Goal: Information Seeking & Learning: Learn about a topic

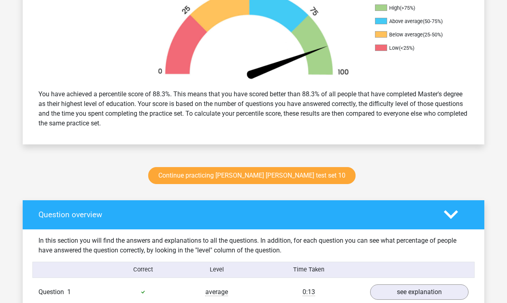
scroll to position [275, 0]
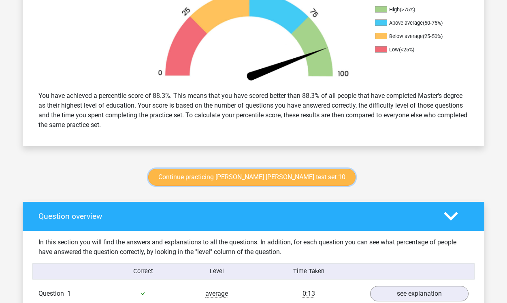
click at [281, 177] on link "Continue practicing watson glaser test set 10" at bounding box center [251, 177] width 207 height 17
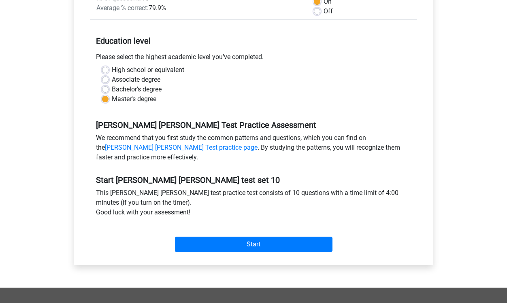
scroll to position [136, 0]
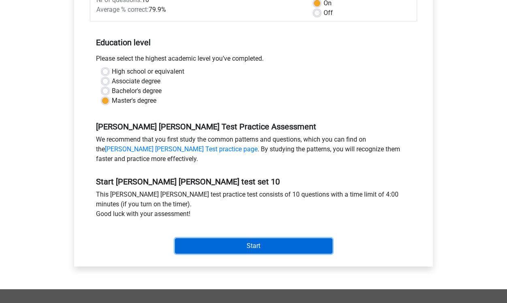
click at [264, 247] on input "Start" at bounding box center [254, 246] width 158 height 15
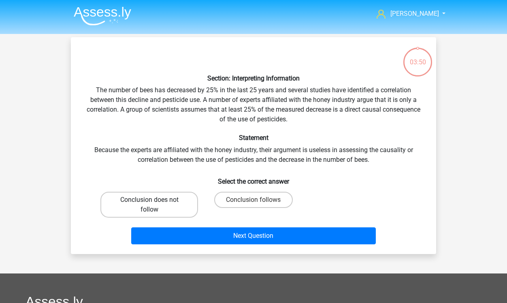
click at [173, 198] on label "Conclusion does not follow" at bounding box center [149, 205] width 98 height 26
click at [155, 200] on input "Conclusion does not follow" at bounding box center [151, 202] width 5 height 5
radio input "true"
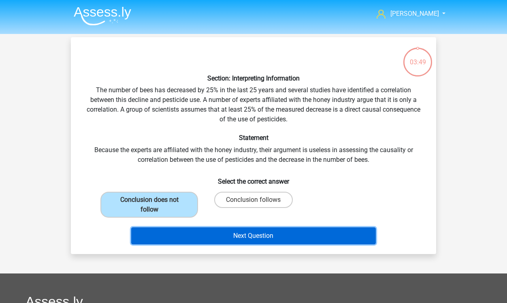
click at [261, 233] on button "Next Question" at bounding box center [253, 236] width 245 height 17
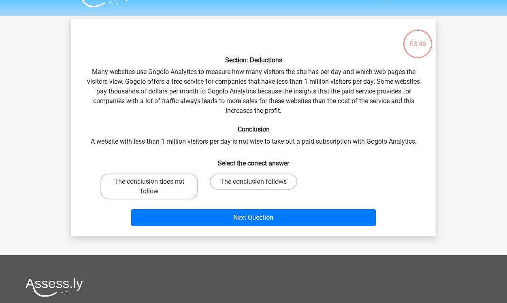
scroll to position [17, 0]
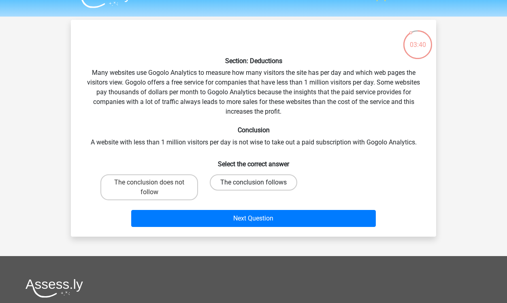
click at [241, 181] on label "The conclusion follows" at bounding box center [253, 183] width 87 height 16
click at [254, 183] on input "The conclusion follows" at bounding box center [256, 185] width 5 height 5
radio input "true"
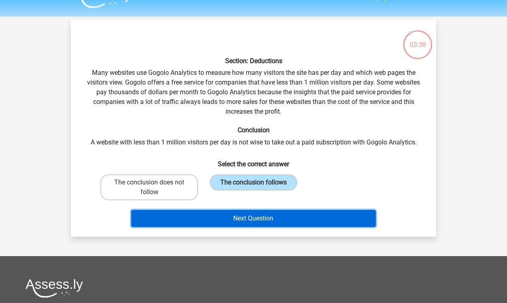
click at [257, 222] on button "Next Question" at bounding box center [253, 218] width 245 height 17
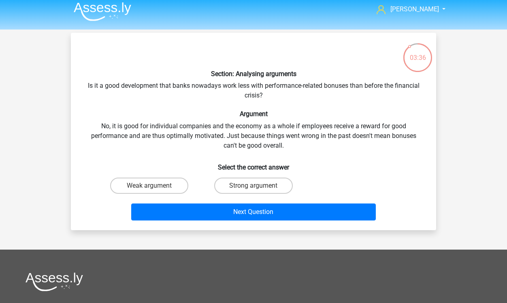
scroll to position [3, 0]
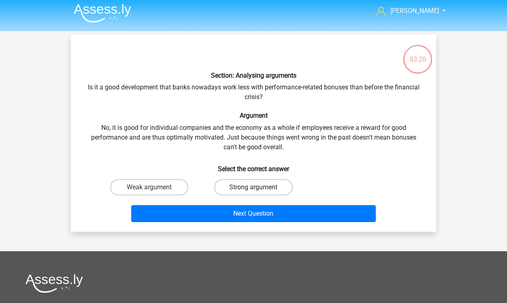
click at [244, 188] on label "Strong argument" at bounding box center [253, 187] width 78 height 16
click at [254, 188] on input "Strong argument" at bounding box center [256, 190] width 5 height 5
radio input "true"
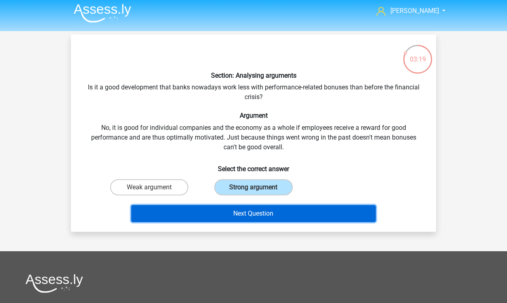
click at [260, 218] on button "Next Question" at bounding box center [253, 213] width 245 height 17
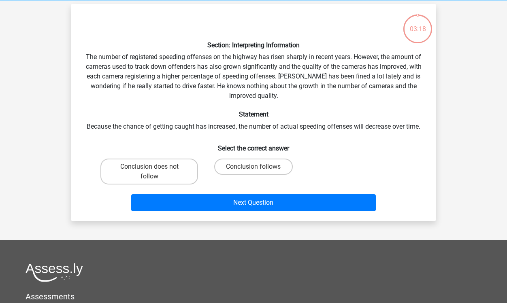
scroll to position [37, 0]
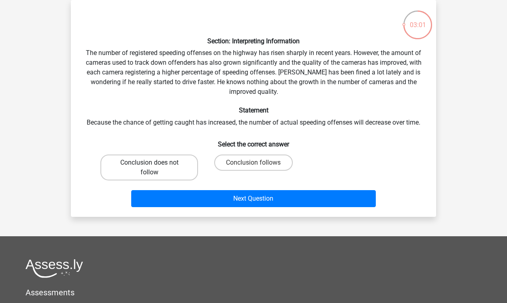
click at [192, 161] on label "Conclusion does not follow" at bounding box center [149, 168] width 98 height 26
click at [155, 163] on input "Conclusion does not follow" at bounding box center [151, 165] width 5 height 5
radio input "true"
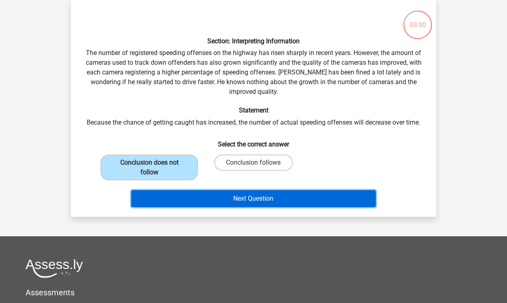
click at [265, 205] on button "Next Question" at bounding box center [253, 198] width 245 height 17
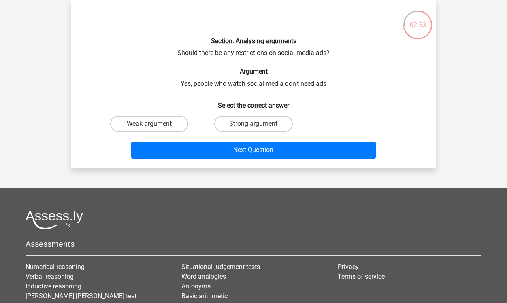
click at [151, 126] on input "Weak argument" at bounding box center [151, 126] width 5 height 5
radio input "true"
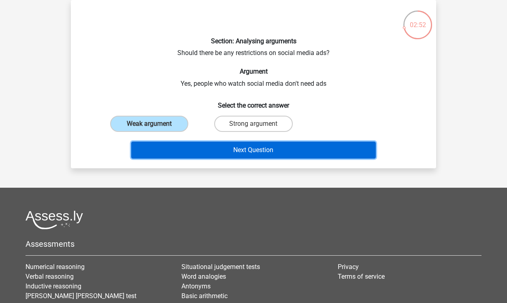
click at [264, 154] on button "Next Question" at bounding box center [253, 150] width 245 height 17
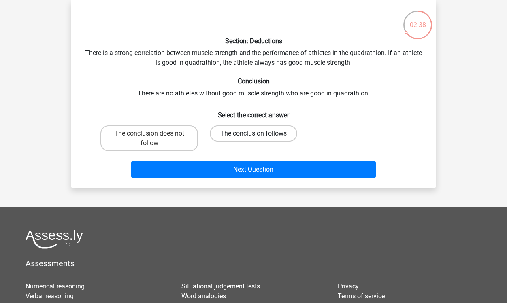
click at [272, 136] on label "The conclusion follows" at bounding box center [253, 134] width 87 height 16
click at [259, 136] on input "The conclusion follows" at bounding box center [256, 136] width 5 height 5
radio input "true"
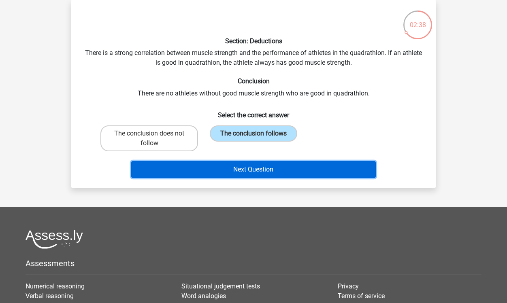
click at [270, 175] on button "Next Question" at bounding box center [253, 169] width 245 height 17
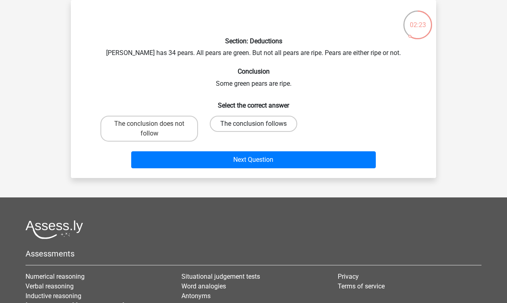
click at [281, 123] on label "The conclusion follows" at bounding box center [253, 124] width 87 height 16
click at [259, 124] on input "The conclusion follows" at bounding box center [256, 126] width 5 height 5
radio input "true"
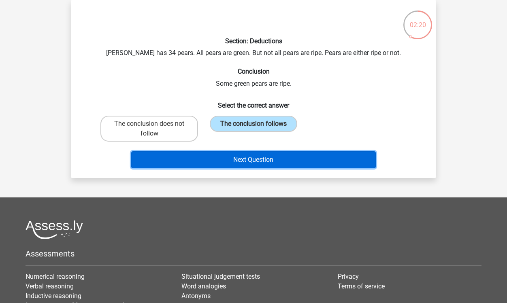
click at [289, 158] on button "Next Question" at bounding box center [253, 159] width 245 height 17
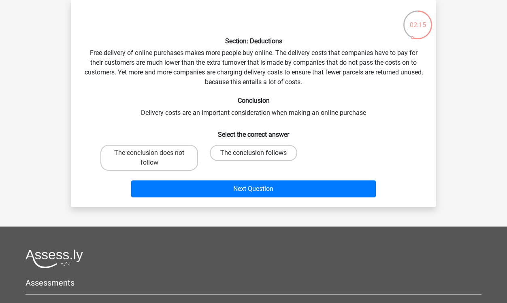
click at [275, 149] on label "The conclusion follows" at bounding box center [253, 153] width 87 height 16
click at [259, 153] on input "The conclusion follows" at bounding box center [256, 155] width 5 height 5
radio input "true"
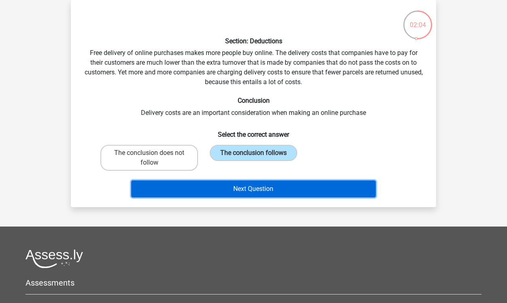
click at [288, 188] on button "Next Question" at bounding box center [253, 189] width 245 height 17
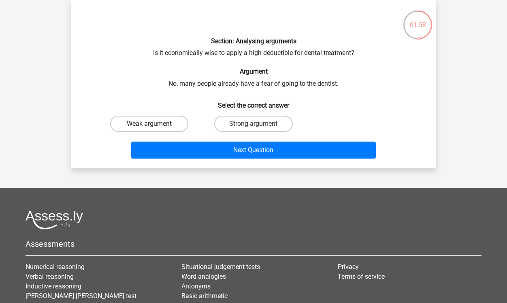
click at [172, 123] on label "Weak argument" at bounding box center [149, 124] width 78 height 16
click at [155, 124] on input "Weak argument" at bounding box center [151, 126] width 5 height 5
radio input "true"
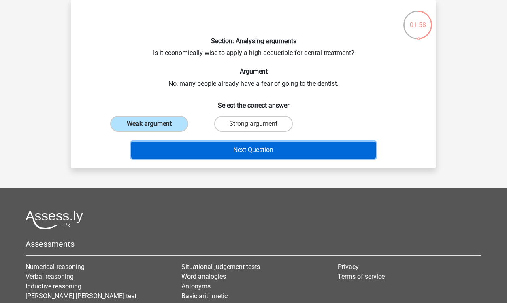
click at [270, 148] on button "Next Question" at bounding box center [253, 150] width 245 height 17
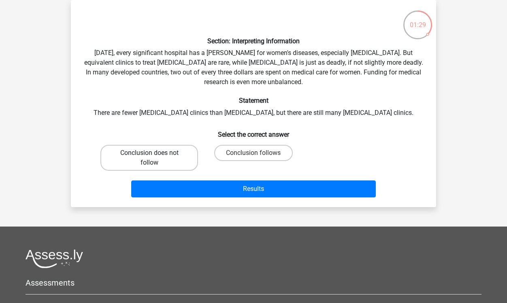
click at [174, 153] on label "Conclusion does not follow" at bounding box center [149, 158] width 98 height 26
click at [155, 153] on input "Conclusion does not follow" at bounding box center [151, 155] width 5 height 5
radio input "true"
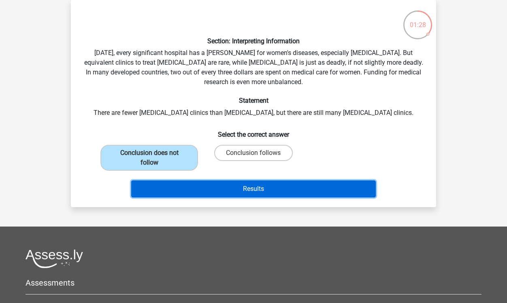
click at [262, 189] on button "Results" at bounding box center [253, 189] width 245 height 17
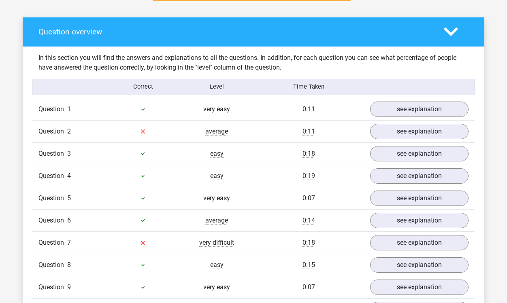
scroll to position [461, 0]
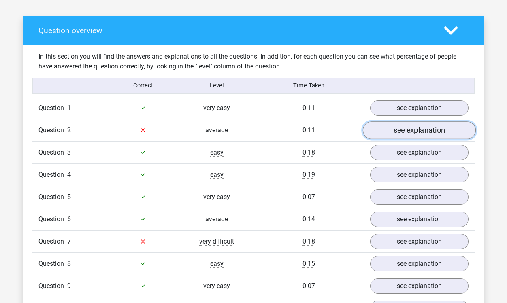
click at [382, 134] on link "see explanation" at bounding box center [419, 131] width 113 height 18
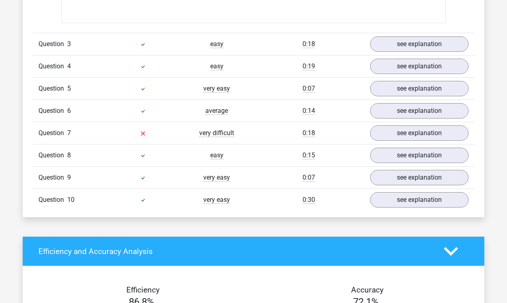
scroll to position [802, 0]
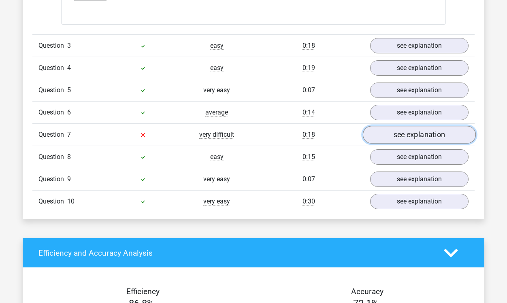
click at [384, 131] on link "see explanation" at bounding box center [419, 135] width 113 height 18
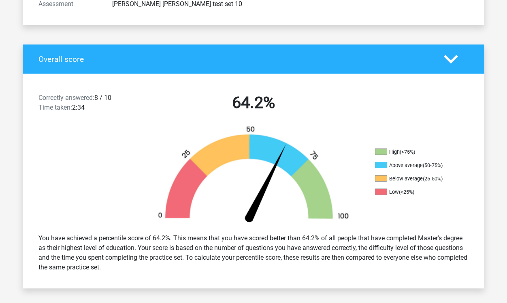
scroll to position [274, 0]
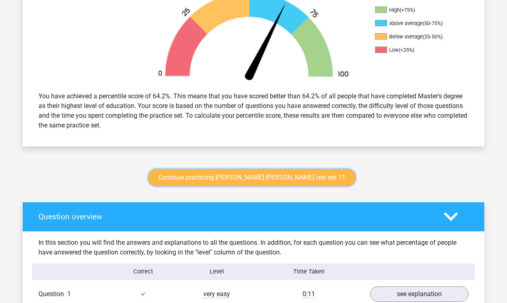
click at [285, 180] on link "Continue practicing watson glaser test set 11" at bounding box center [251, 177] width 207 height 17
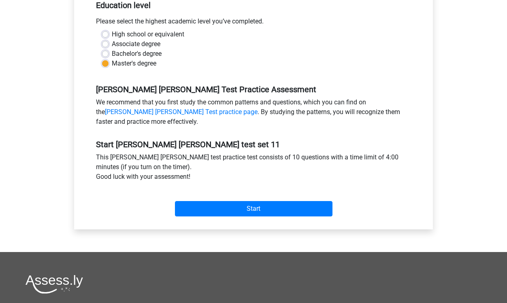
scroll to position [177, 0]
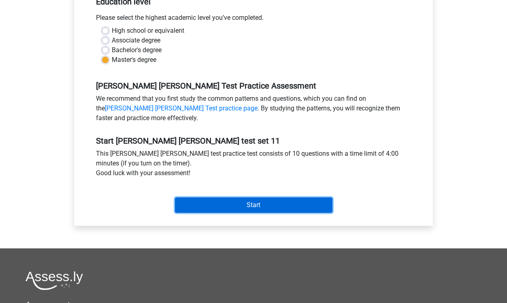
click at [269, 205] on input "Start" at bounding box center [254, 205] width 158 height 15
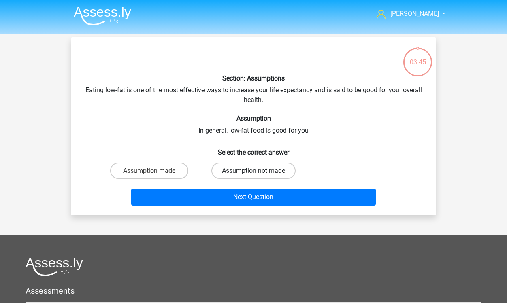
click at [250, 170] on label "Assumption not made" at bounding box center [253, 171] width 84 height 16
click at [254, 171] on input "Assumption not made" at bounding box center [256, 173] width 5 height 5
radio input "true"
click at [179, 171] on label "Assumption made" at bounding box center [149, 171] width 78 height 16
click at [155, 171] on input "Assumption made" at bounding box center [151, 173] width 5 height 5
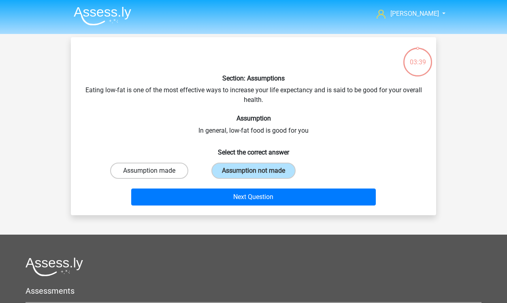
radio input "true"
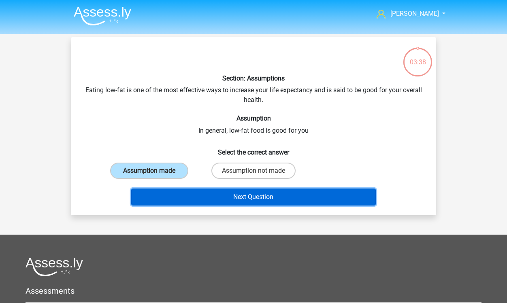
click at [240, 202] on button "Next Question" at bounding box center [253, 197] width 245 height 17
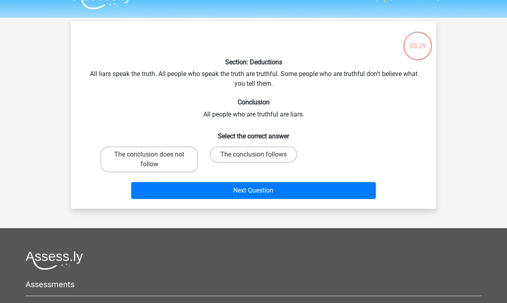
scroll to position [17, 0]
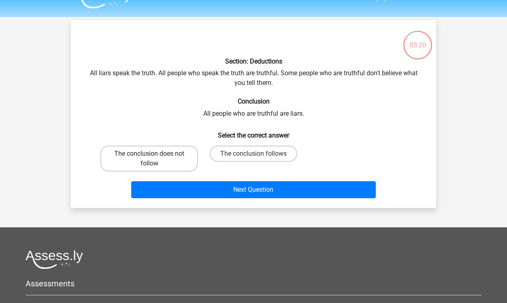
click at [174, 165] on label "The conclusion does not follow" at bounding box center [149, 159] width 98 height 26
click at [155, 159] on input "The conclusion does not follow" at bounding box center [151, 156] width 5 height 5
radio input "true"
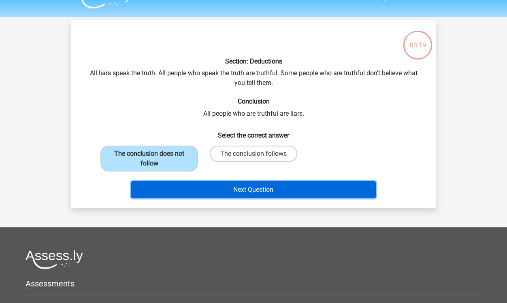
click at [268, 190] on button "Next Question" at bounding box center [253, 189] width 245 height 17
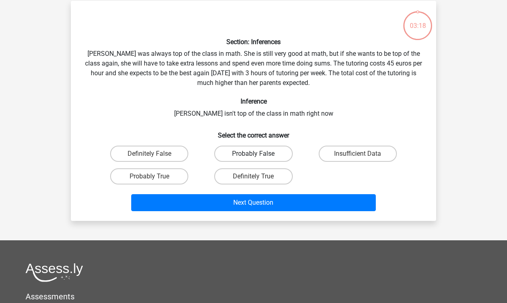
scroll to position [37, 0]
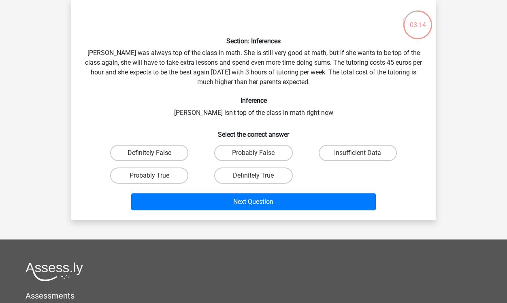
click at [171, 150] on label "Definitely False" at bounding box center [149, 153] width 78 height 16
click at [155, 153] on input "Definitely False" at bounding box center [151, 155] width 5 height 5
radio input "true"
click at [236, 172] on label "Definitely True" at bounding box center [253, 176] width 78 height 16
click at [254, 176] on input "Definitely True" at bounding box center [256, 178] width 5 height 5
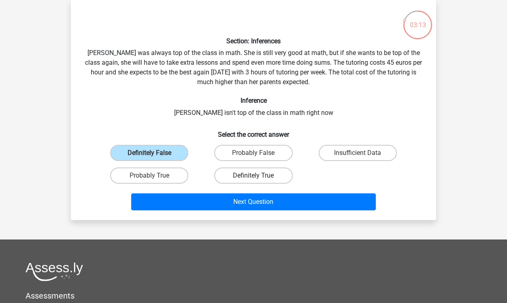
radio input "true"
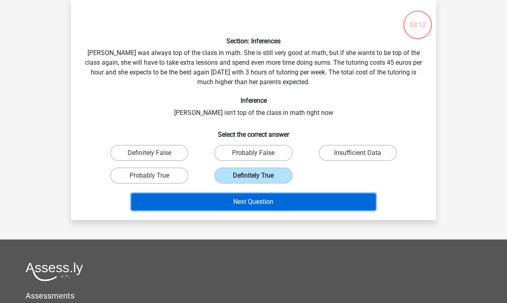
click at [262, 198] on button "Next Question" at bounding box center [253, 202] width 245 height 17
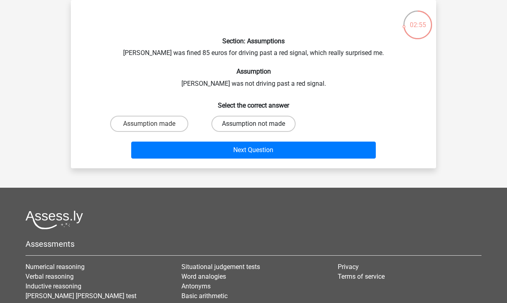
click at [244, 126] on label "Assumption not made" at bounding box center [253, 124] width 84 height 16
click at [254, 126] on input "Assumption not made" at bounding box center [256, 126] width 5 height 5
radio input "true"
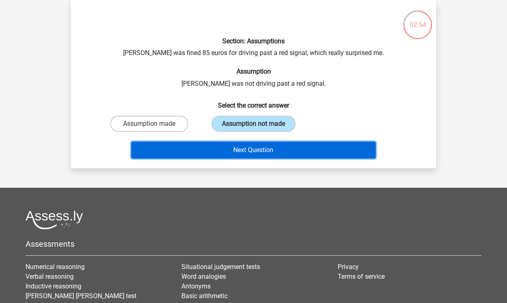
click at [258, 147] on button "Next Question" at bounding box center [253, 150] width 245 height 17
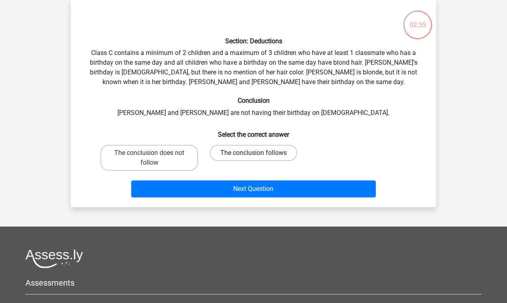
click at [230, 149] on label "The conclusion follows" at bounding box center [253, 153] width 87 height 16
click at [254, 153] on input "The conclusion follows" at bounding box center [256, 155] width 5 height 5
radio input "true"
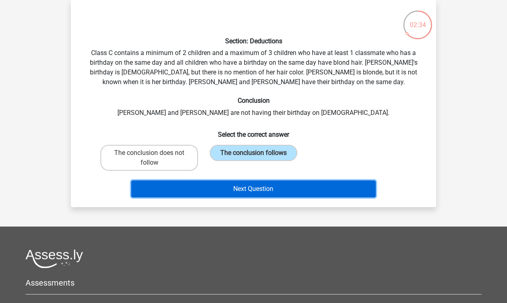
click at [252, 182] on button "Next Question" at bounding box center [253, 189] width 245 height 17
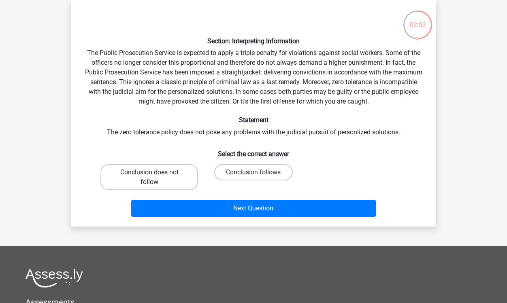
click at [183, 185] on label "Conclusion does not follow" at bounding box center [149, 177] width 98 height 26
click at [155, 178] on input "Conclusion does not follow" at bounding box center [151, 175] width 5 height 5
radio input "true"
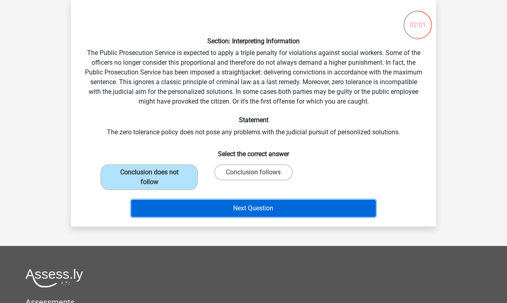
click at [248, 207] on button "Next Question" at bounding box center [253, 208] width 245 height 17
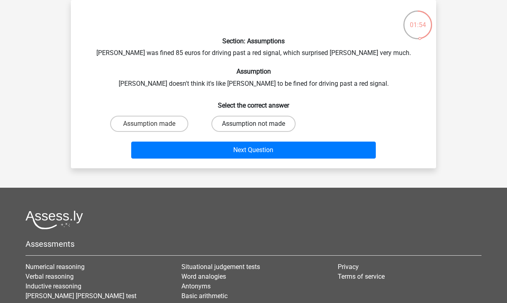
click at [259, 124] on label "Assumption not made" at bounding box center [253, 124] width 84 height 16
click at [259, 124] on input "Assumption not made" at bounding box center [256, 126] width 5 height 5
radio input "true"
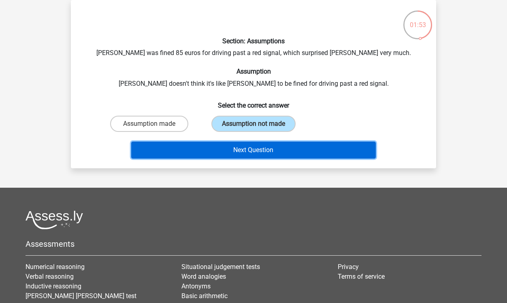
click at [266, 149] on button "Next Question" at bounding box center [253, 150] width 245 height 17
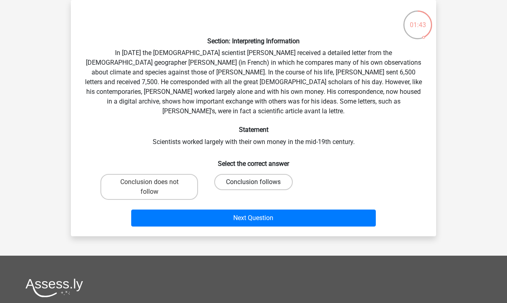
click at [255, 174] on label "Conclusion follows" at bounding box center [253, 182] width 78 height 16
click at [255, 182] on input "Conclusion follows" at bounding box center [256, 184] width 5 height 5
radio input "true"
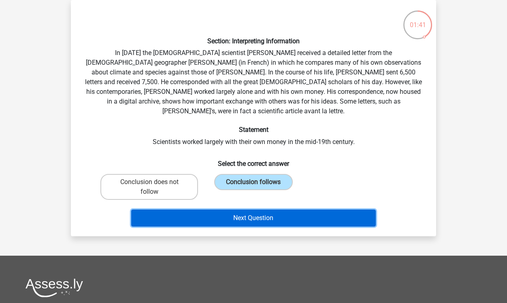
click at [265, 213] on button "Next Question" at bounding box center [253, 218] width 245 height 17
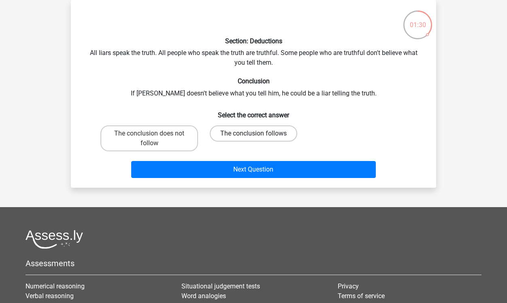
click at [262, 133] on label "The conclusion follows" at bounding box center [253, 134] width 87 height 16
click at [259, 134] on input "The conclusion follows" at bounding box center [256, 136] width 5 height 5
radio input "true"
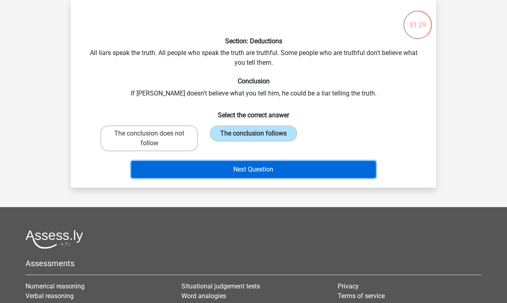
click at [260, 166] on button "Next Question" at bounding box center [253, 169] width 245 height 17
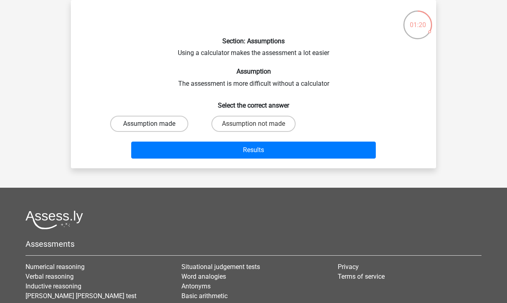
click at [173, 124] on label "Assumption made" at bounding box center [149, 124] width 78 height 16
click at [155, 124] on input "Assumption made" at bounding box center [151, 126] width 5 height 5
radio input "true"
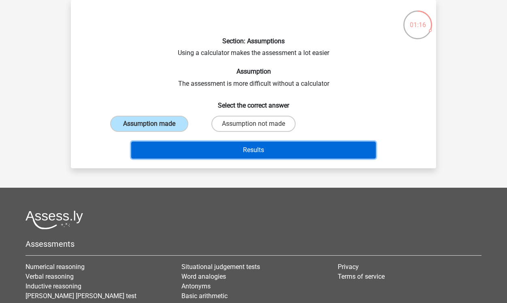
click at [256, 151] on button "Results" at bounding box center [253, 150] width 245 height 17
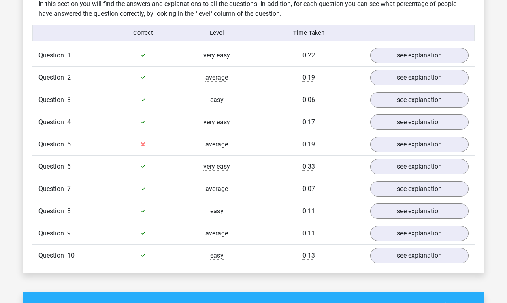
scroll to position [524, 0]
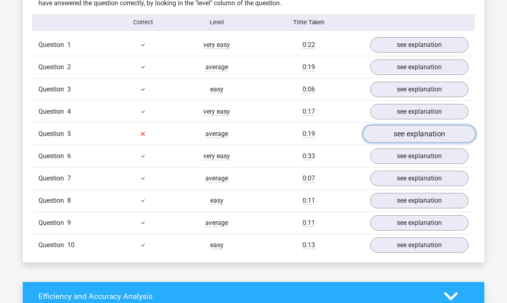
click at [396, 130] on link "see explanation" at bounding box center [419, 134] width 113 height 18
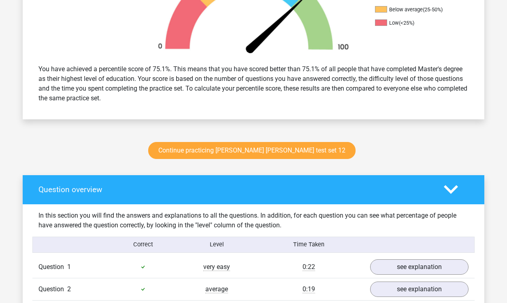
scroll to position [279, 0]
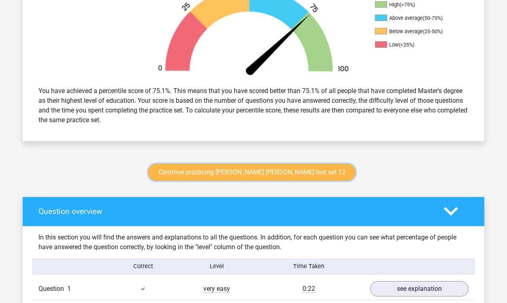
click at [290, 174] on link "Continue practicing [PERSON_NAME] [PERSON_NAME] test set 12" at bounding box center [251, 172] width 207 height 17
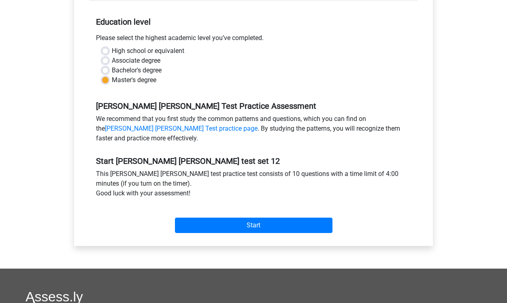
scroll to position [162, 0]
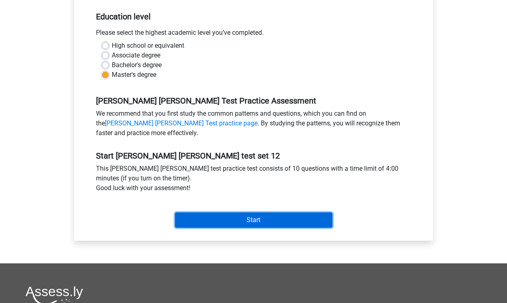
click at [299, 221] on input "Start" at bounding box center [254, 220] width 158 height 15
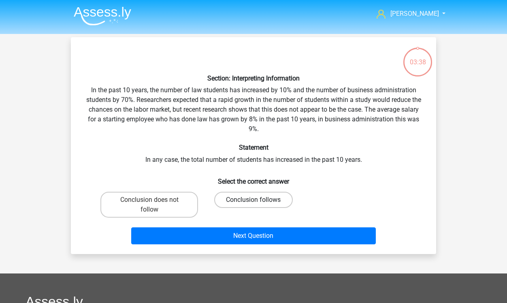
click at [255, 197] on label "Conclusion follows" at bounding box center [253, 200] width 78 height 16
click at [255, 200] on input "Conclusion follows" at bounding box center [256, 202] width 5 height 5
radio input "true"
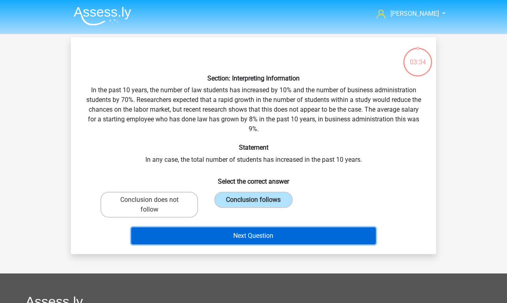
click at [274, 237] on button "Next Question" at bounding box center [253, 236] width 245 height 17
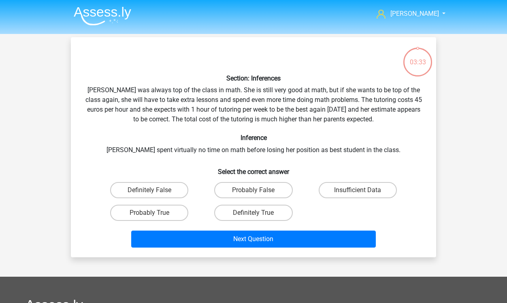
scroll to position [37, 0]
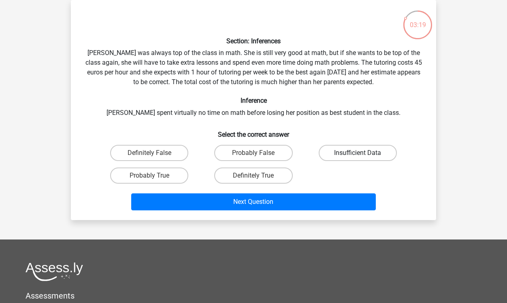
click at [341, 148] on label "Insufficient Data" at bounding box center [358, 153] width 78 height 16
click at [358, 153] on input "Insufficient Data" at bounding box center [360, 155] width 5 height 5
radio input "true"
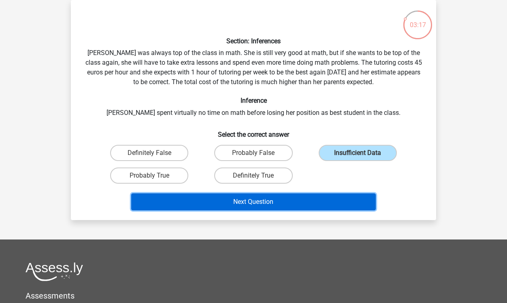
click at [295, 206] on button "Next Question" at bounding box center [253, 202] width 245 height 17
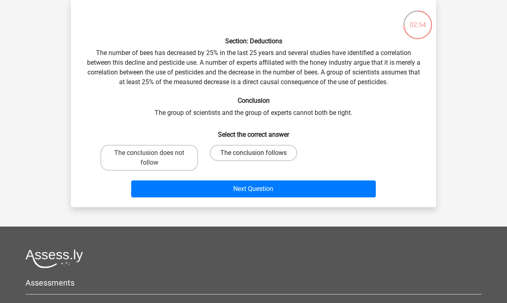
click at [246, 156] on label "The conclusion follows" at bounding box center [253, 153] width 87 height 16
click at [254, 156] on input "The conclusion follows" at bounding box center [256, 155] width 5 height 5
radio input "true"
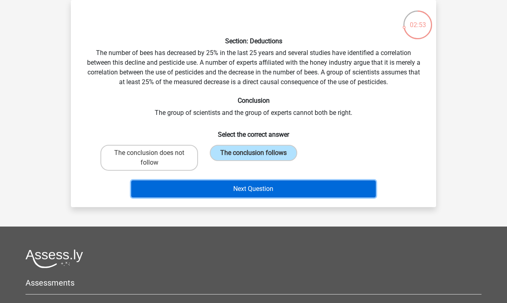
click at [267, 186] on button "Next Question" at bounding box center [253, 189] width 245 height 17
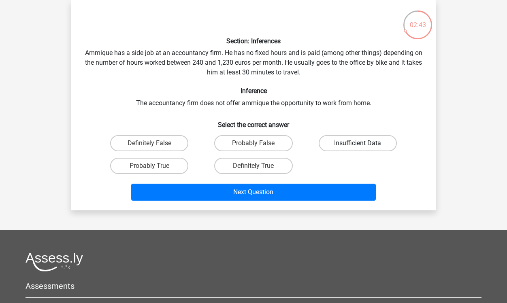
click at [337, 143] on label "Insufficient Data" at bounding box center [358, 143] width 78 height 16
click at [358, 143] on input "Insufficient Data" at bounding box center [360, 145] width 5 height 5
radio input "true"
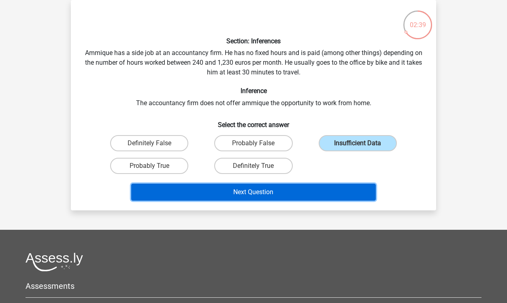
click at [290, 189] on button "Next Question" at bounding box center [253, 192] width 245 height 17
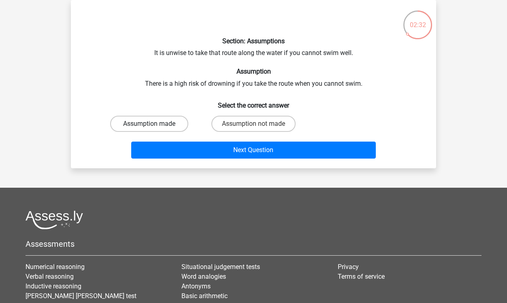
click at [175, 123] on label "Assumption made" at bounding box center [149, 124] width 78 height 16
click at [155, 124] on input "Assumption made" at bounding box center [151, 126] width 5 height 5
radio input "true"
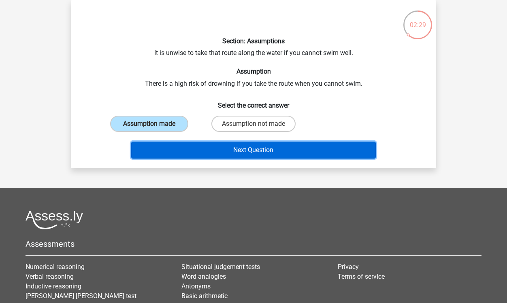
click at [265, 151] on button "Next Question" at bounding box center [253, 150] width 245 height 17
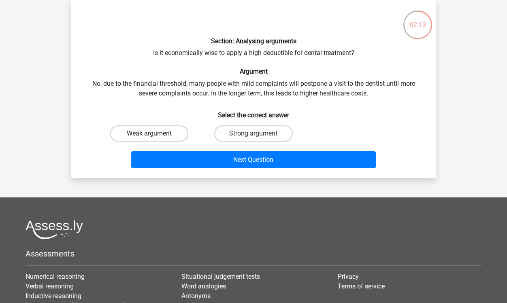
click at [173, 138] on label "Weak argument" at bounding box center [149, 134] width 78 height 16
click at [155, 138] on input "Weak argument" at bounding box center [151, 136] width 5 height 5
radio input "true"
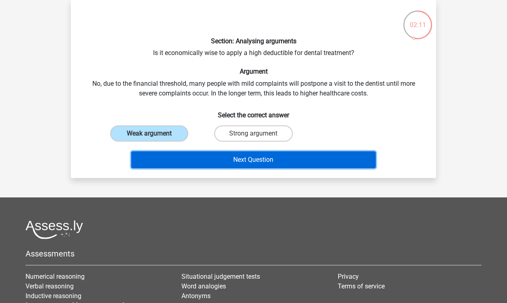
click at [246, 161] on button "Next Question" at bounding box center [253, 159] width 245 height 17
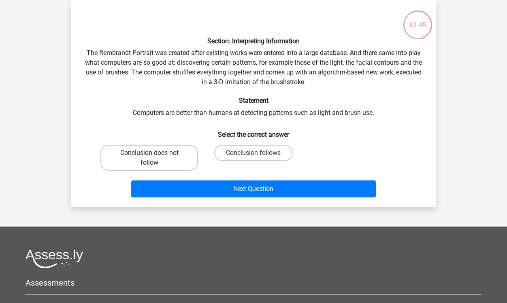
click at [186, 158] on label "Conclusion does not follow" at bounding box center [149, 158] width 98 height 26
click at [155, 158] on input "Conclusion does not follow" at bounding box center [151, 155] width 5 height 5
radio input "true"
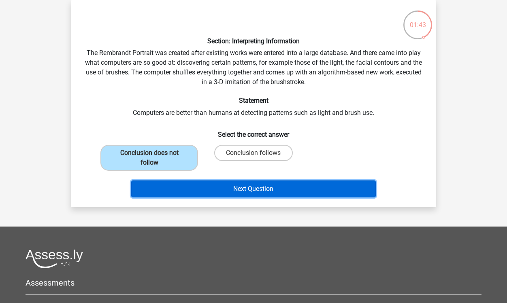
click at [256, 190] on button "Next Question" at bounding box center [253, 189] width 245 height 17
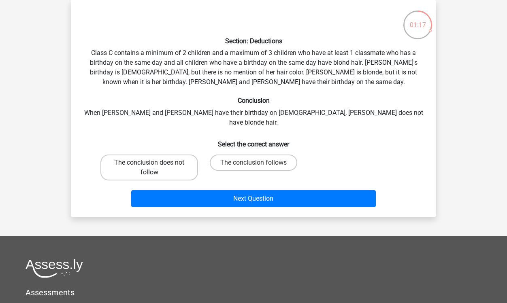
click at [172, 157] on label "The conclusion does not follow" at bounding box center [149, 168] width 98 height 26
click at [155, 163] on input "The conclusion does not follow" at bounding box center [151, 165] width 5 height 5
radio input "true"
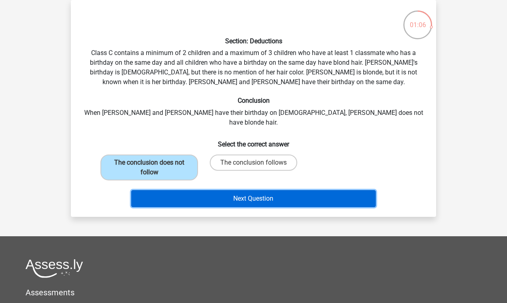
drag, startPoint x: 261, startPoint y: 191, endPoint x: 257, endPoint y: 194, distance: 4.7
click at [257, 194] on button "Next Question" at bounding box center [253, 198] width 245 height 17
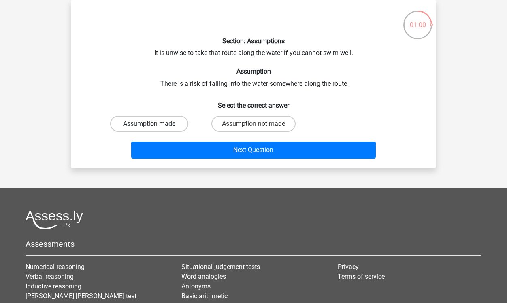
click at [171, 125] on label "Assumption made" at bounding box center [149, 124] width 78 height 16
click at [155, 125] on input "Assumption made" at bounding box center [151, 126] width 5 height 5
radio input "true"
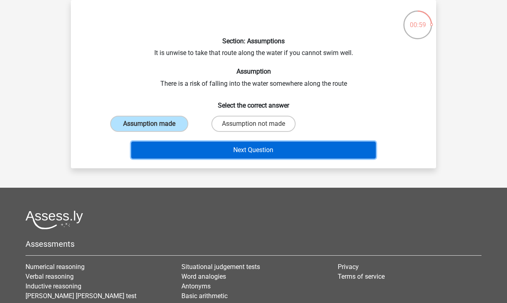
click at [245, 149] on button "Next Question" at bounding box center [253, 150] width 245 height 17
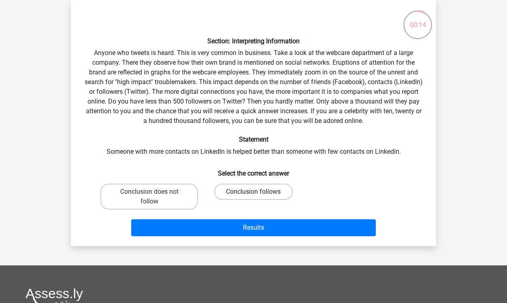
click at [253, 192] on label "Conclusion follows" at bounding box center [253, 192] width 78 height 16
click at [254, 192] on input "Conclusion follows" at bounding box center [256, 194] width 5 height 5
radio input "true"
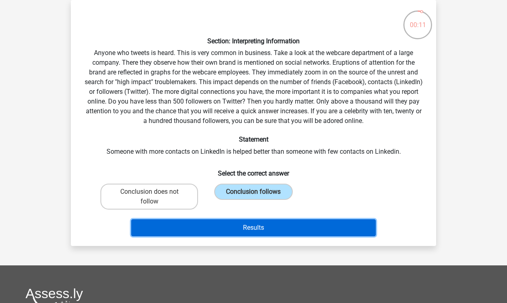
click at [260, 229] on button "Results" at bounding box center [253, 228] width 245 height 17
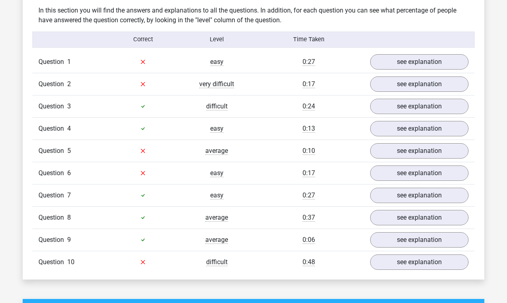
scroll to position [506, 0]
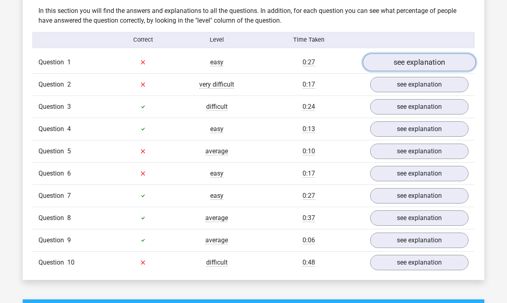
click at [395, 62] on link "see explanation" at bounding box center [419, 62] width 113 height 18
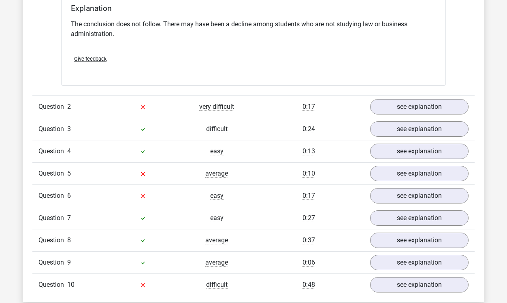
scroll to position [684, 0]
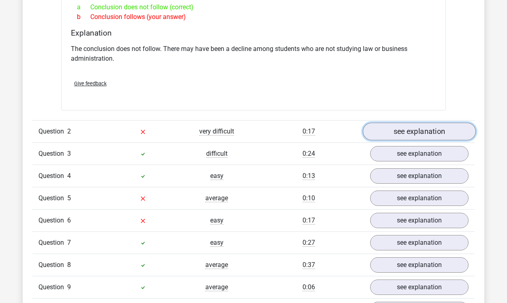
click at [402, 130] on link "see explanation" at bounding box center [419, 132] width 113 height 18
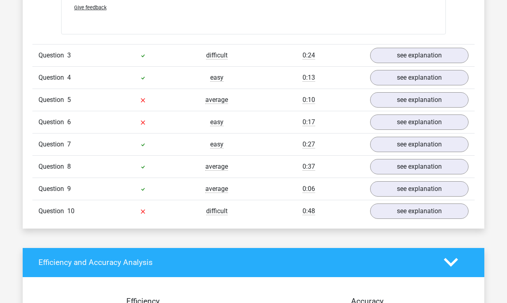
scroll to position [1000, 0]
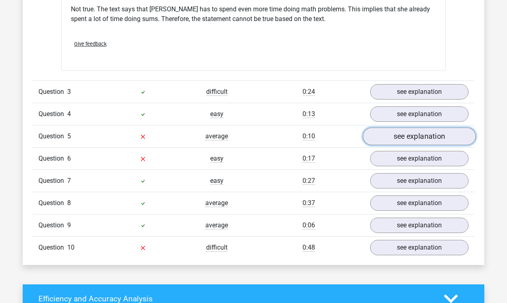
click at [400, 137] on link "see explanation" at bounding box center [419, 137] width 113 height 18
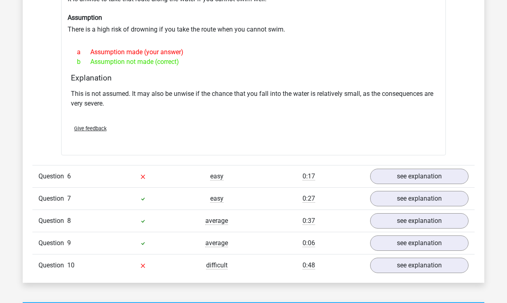
scroll to position [1183, 0]
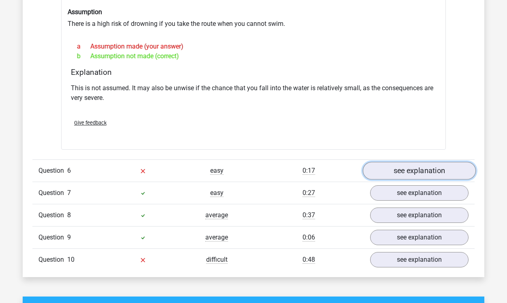
click at [401, 170] on link "see explanation" at bounding box center [419, 171] width 113 height 18
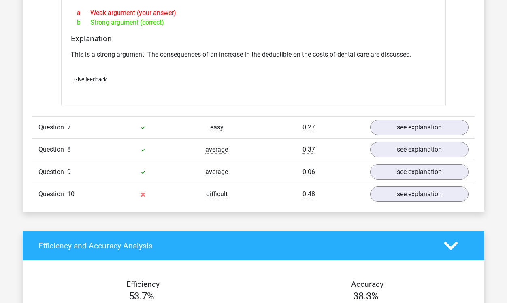
scroll to position [1452, 0]
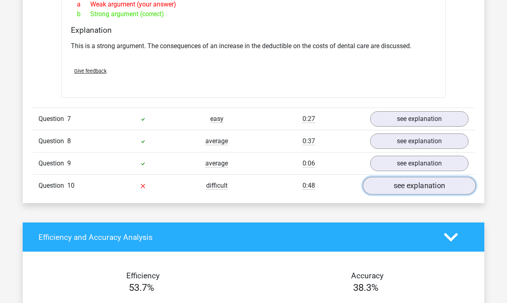
click at [400, 183] on link "see explanation" at bounding box center [419, 186] width 113 height 18
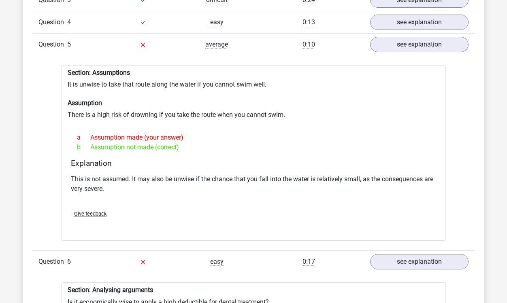
scroll to position [1025, 0]
